Goal: Task Accomplishment & Management: Use online tool/utility

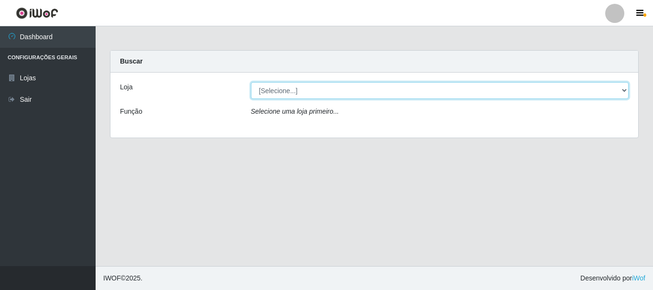
click at [627, 88] on select "[Selecione...] Nordestão - Alecrim" at bounding box center [440, 90] width 378 height 17
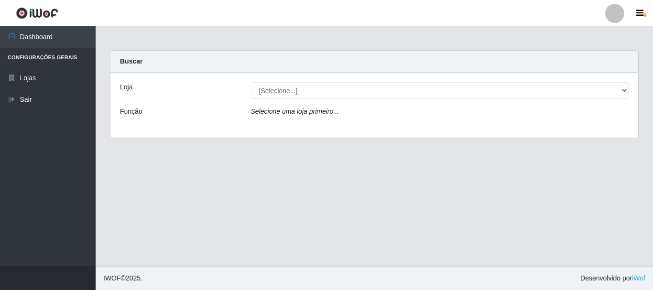
click at [596, 126] on div "Loja [Selecione...] Nordestão - Alecrim Função Selecione uma loja primeiro..." at bounding box center [373, 105] width 527 height 65
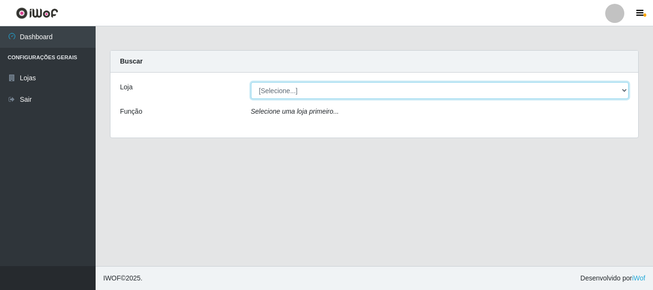
click at [619, 91] on select "[Selecione...] Nordestão - Alecrim" at bounding box center [440, 90] width 378 height 17
select select "453"
click at [251, 82] on select "[Selecione...] Nordestão - Alecrim" at bounding box center [440, 90] width 378 height 17
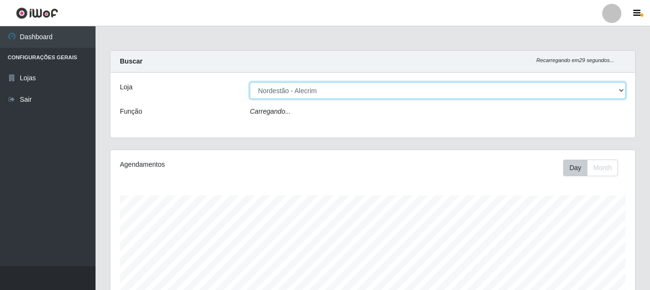
scroll to position [198, 525]
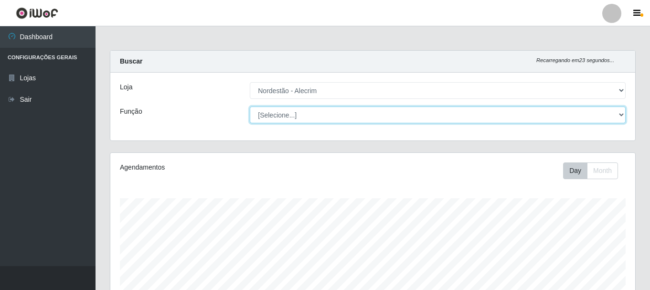
click at [623, 114] on select "[Selecione...] Embalador Embalador + Embalador ++" at bounding box center [438, 115] width 376 height 17
select select "70"
click at [250, 107] on select "[Selecione...] Embalador Embalador + Embalador ++" at bounding box center [438, 115] width 376 height 17
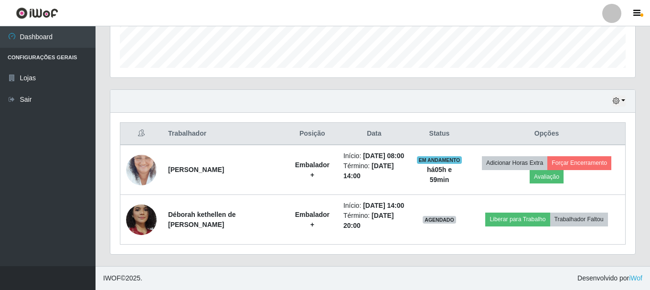
scroll to position [294, 0]
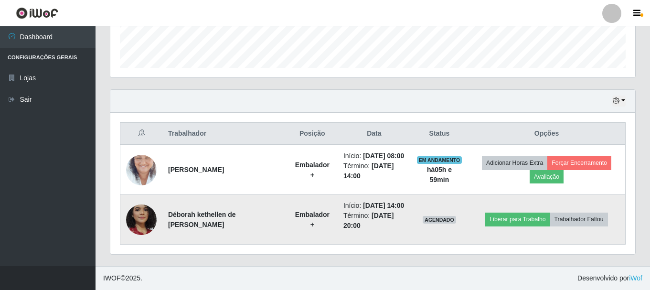
click at [147, 220] on img at bounding box center [141, 219] width 31 height 63
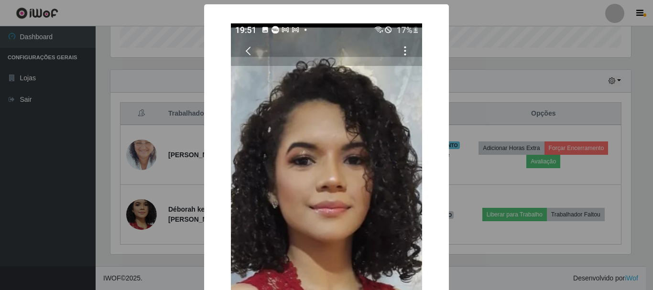
click at [465, 63] on div "× OK Cancel" at bounding box center [326, 145] width 653 height 290
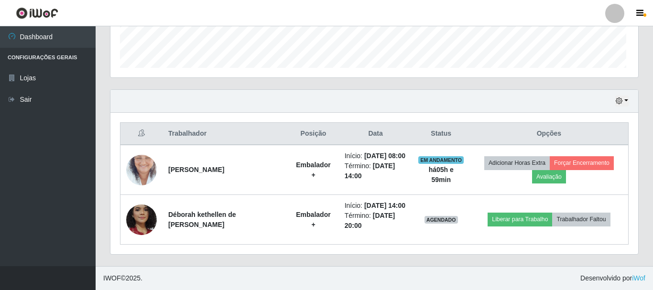
scroll to position [198, 525]
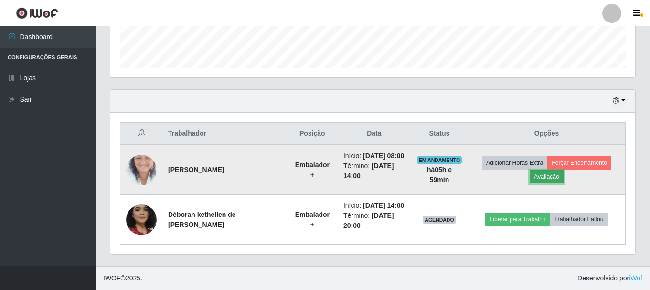
click at [555, 170] on button "Avaliação" at bounding box center [547, 176] width 34 height 13
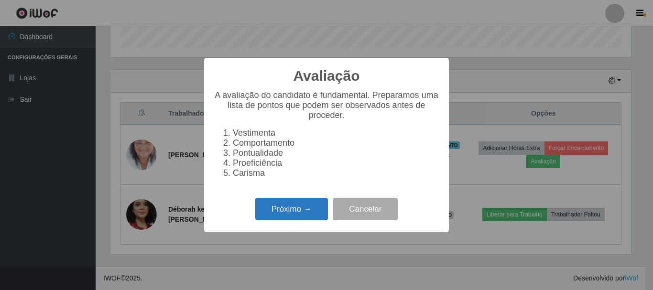
click at [303, 215] on button "Próximo →" at bounding box center [291, 209] width 73 height 22
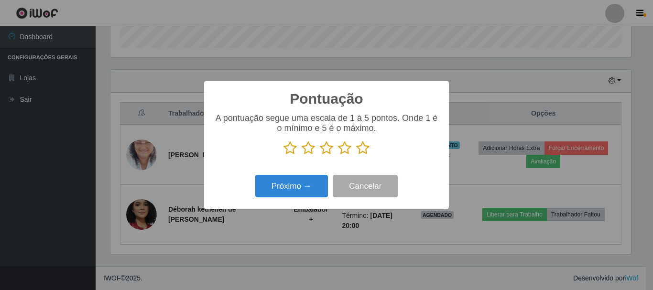
scroll to position [477582, 477260]
click at [361, 150] on icon at bounding box center [362, 148] width 13 height 14
click at [356, 155] on input "radio" at bounding box center [356, 155] width 0 height 0
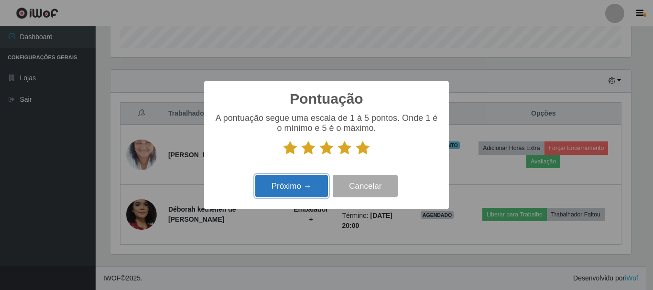
click at [307, 190] on button "Próximo →" at bounding box center [291, 186] width 73 height 22
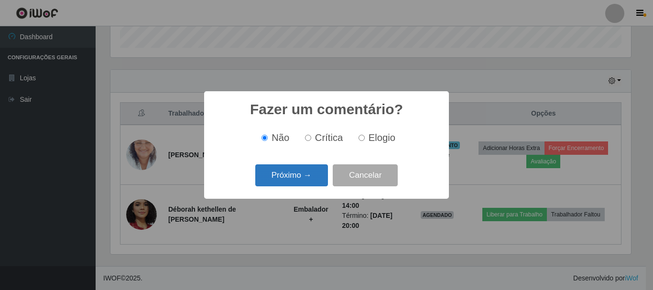
click at [311, 181] on button "Próximo →" at bounding box center [291, 175] width 73 height 22
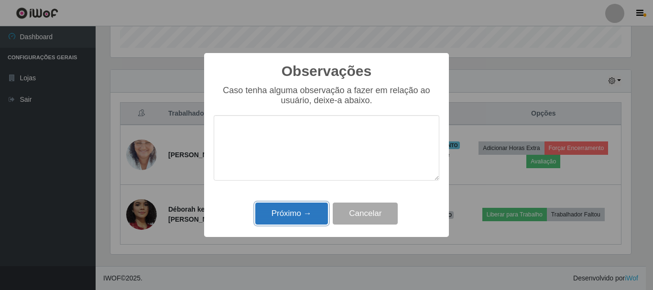
click at [308, 215] on button "Próximo →" at bounding box center [291, 214] width 73 height 22
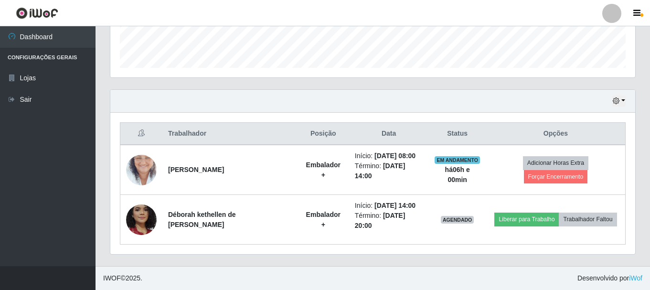
scroll to position [274, 0]
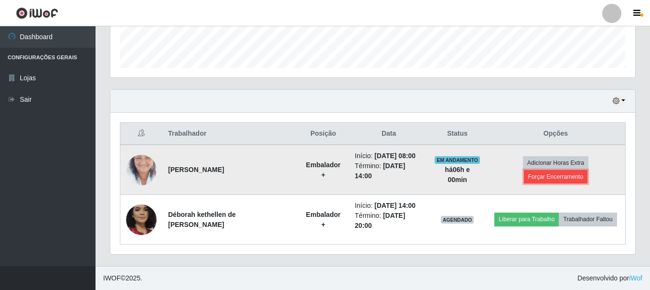
click at [565, 174] on button "Forçar Encerramento" at bounding box center [556, 176] width 64 height 13
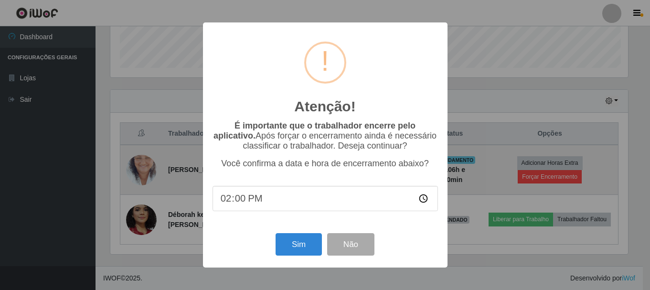
scroll to position [198, 520]
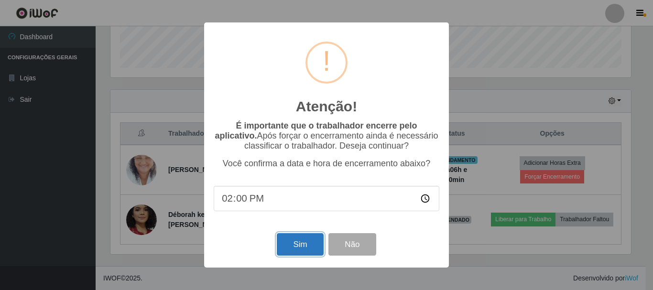
click at [298, 249] on button "Sim" at bounding box center [300, 244] width 46 height 22
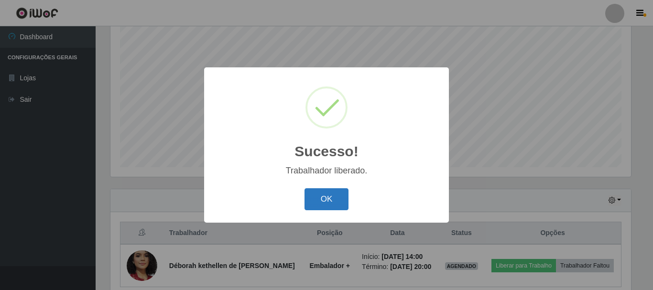
click at [330, 203] on button "OK" at bounding box center [326, 199] width 44 height 22
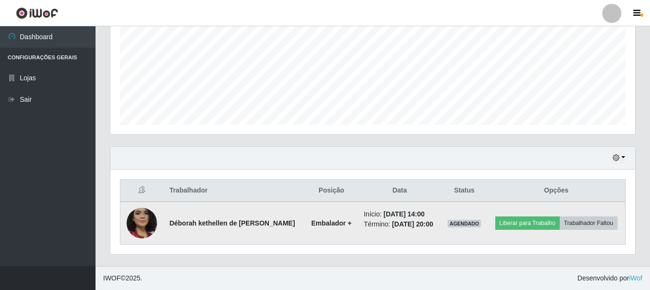
scroll to position [224, 0]
click at [559, 216] on button "Liberar para Trabalho" at bounding box center [527, 222] width 65 height 13
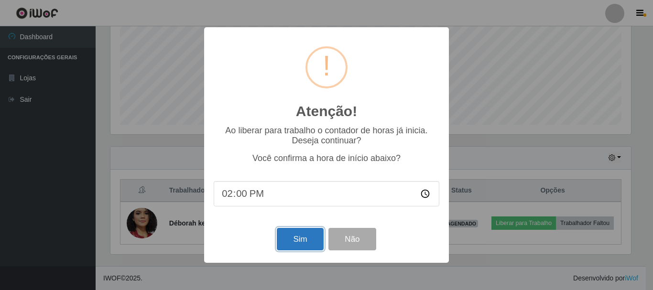
click at [291, 236] on button "Sim" at bounding box center [300, 239] width 46 height 22
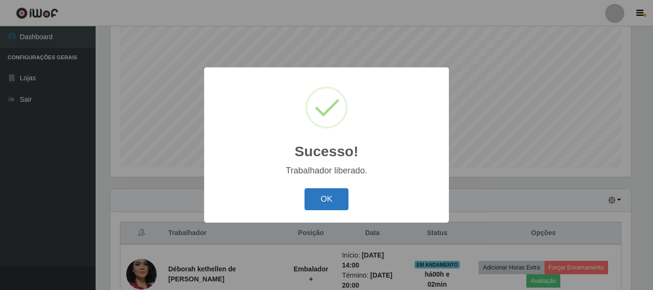
click at [340, 203] on button "OK" at bounding box center [326, 199] width 44 height 22
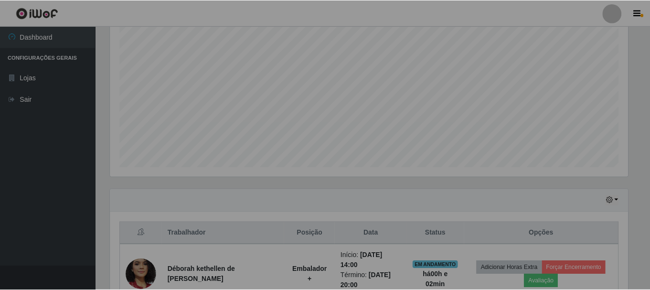
scroll to position [198, 525]
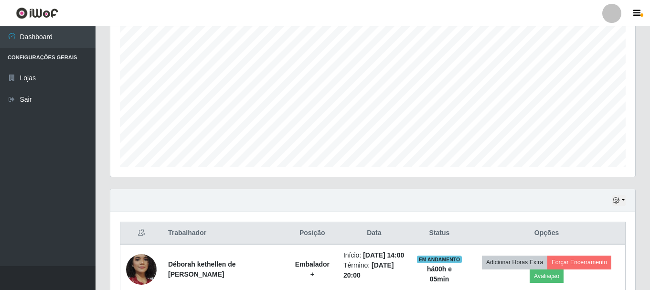
click at [351, 185] on div "Agendamentos Day Month 30/06 Agendamentos 12" at bounding box center [373, 83] width 540 height 211
